Goal: Transaction & Acquisition: Purchase product/service

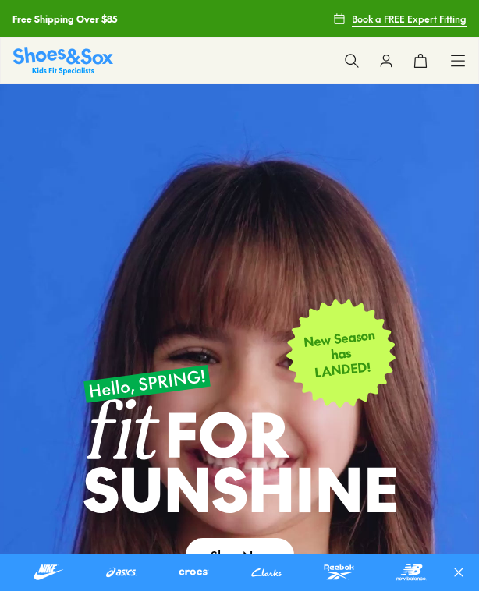
click at [356, 53] on icon at bounding box center [352, 61] width 16 height 16
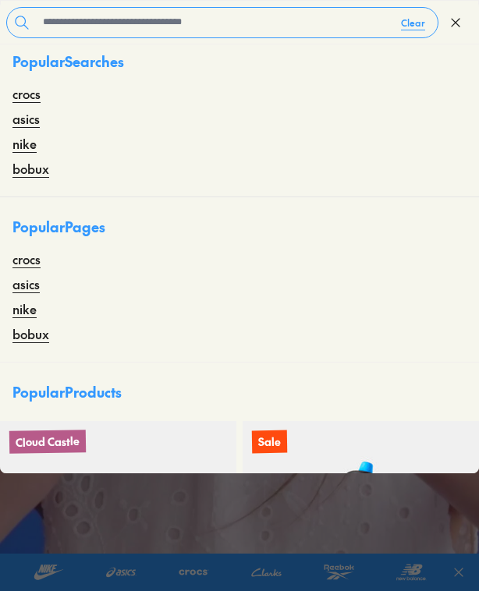
click at [467, 16] on button "Close" at bounding box center [455, 22] width 34 height 34
click at [421, 25] on icon at bounding box center [420, 24] width 16 height 16
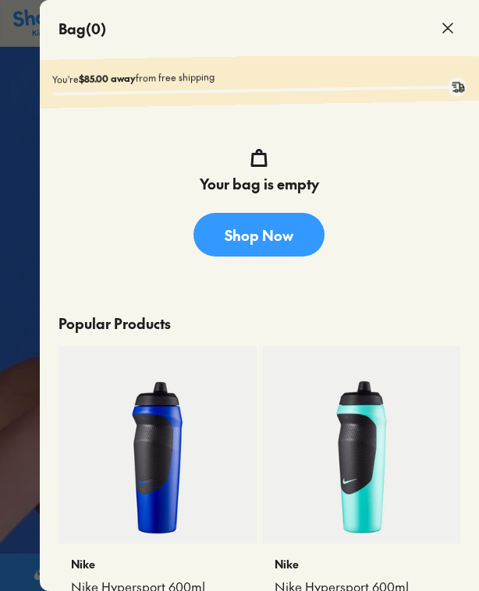
scroll to position [0, 0]
click at [452, 26] on icon at bounding box center [447, 28] width 19 height 19
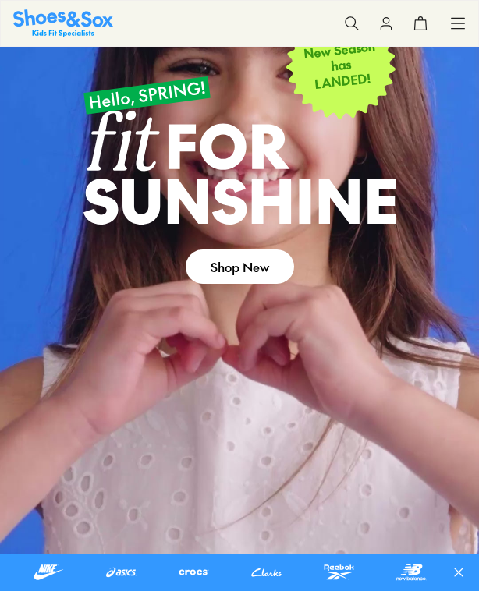
click at [449, 31] on div "Shop All Shop All Shop All 20% Off School New Arrivals Online Only Best Sellers…" at bounding box center [239, 23] width 479 height 47
click at [461, 20] on icon at bounding box center [458, 24] width 16 height 16
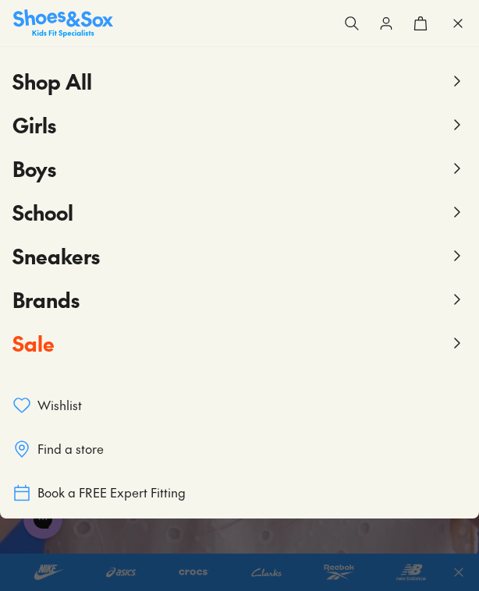
click at [74, 139] on button "Girls" at bounding box center [239, 125] width 454 height 44
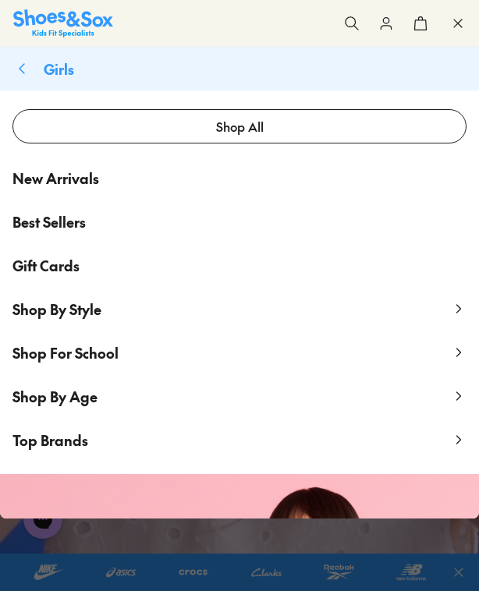
click at [464, 122] on link "Shop All" at bounding box center [239, 126] width 454 height 34
